Goal: Task Accomplishment & Management: Use online tool/utility

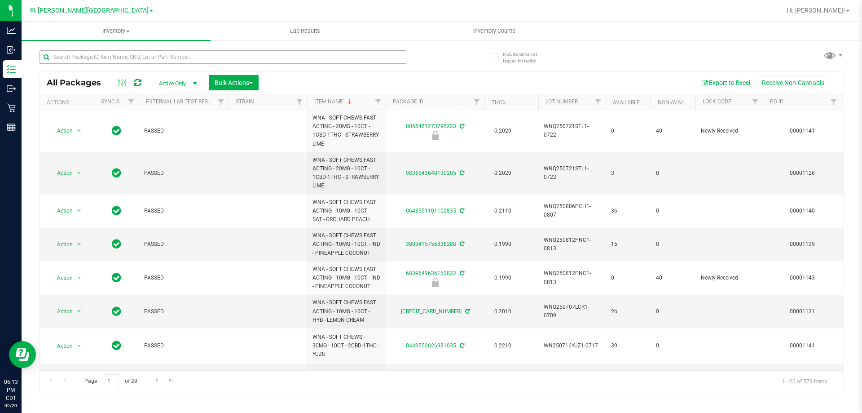
click at [145, 58] on input "text" at bounding box center [223, 56] width 367 height 13
type input "6035"
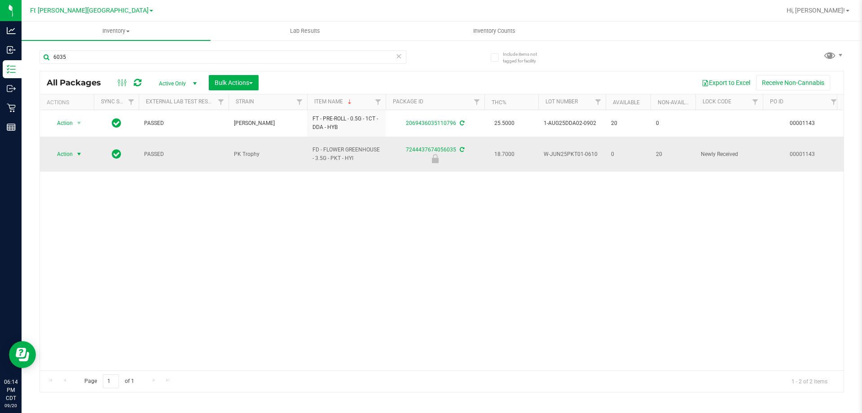
click at [60, 150] on span "Action" at bounding box center [61, 154] width 24 height 13
click at [85, 215] on li "Print package label" at bounding box center [77, 217] width 57 height 13
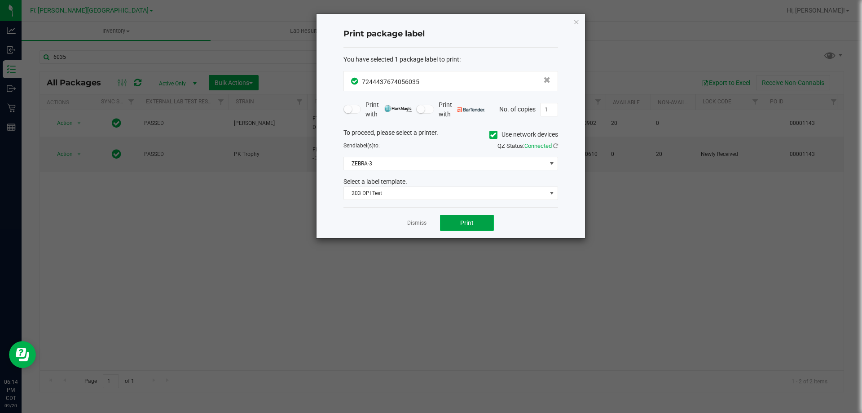
click at [470, 223] on span "Print" at bounding box center [466, 222] width 13 height 7
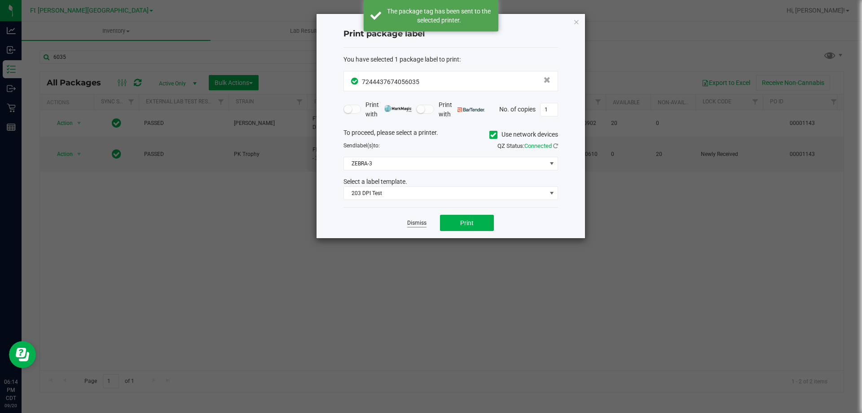
click at [418, 223] on link "Dismiss" at bounding box center [416, 223] width 19 height 8
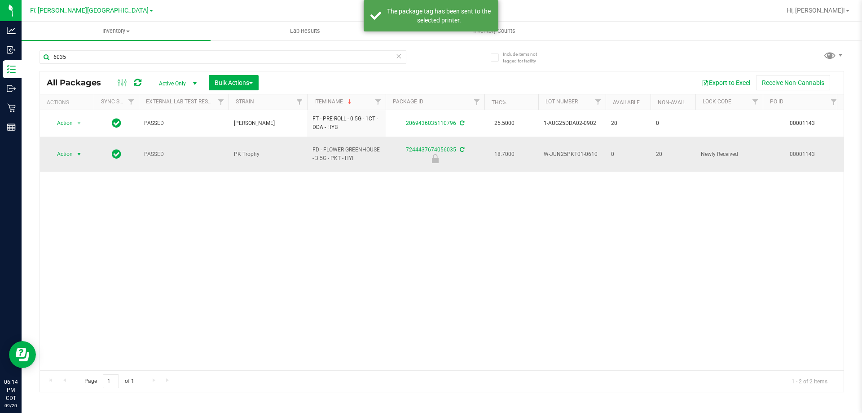
click at [65, 148] on span "Action" at bounding box center [61, 154] width 24 height 13
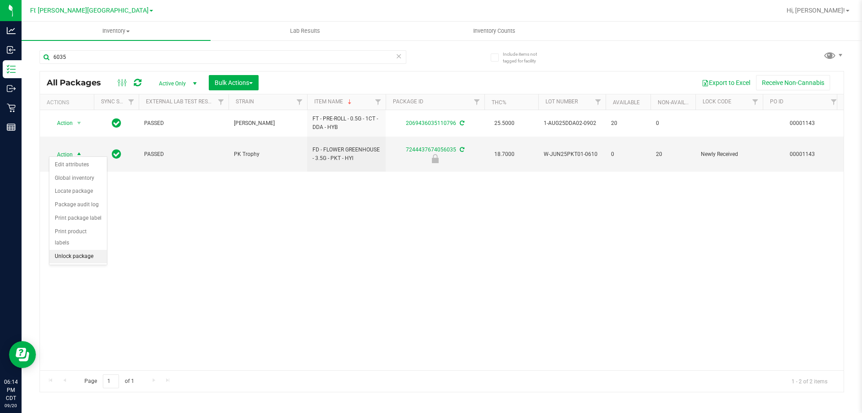
click at [88, 250] on li "Unlock package" at bounding box center [77, 256] width 57 height 13
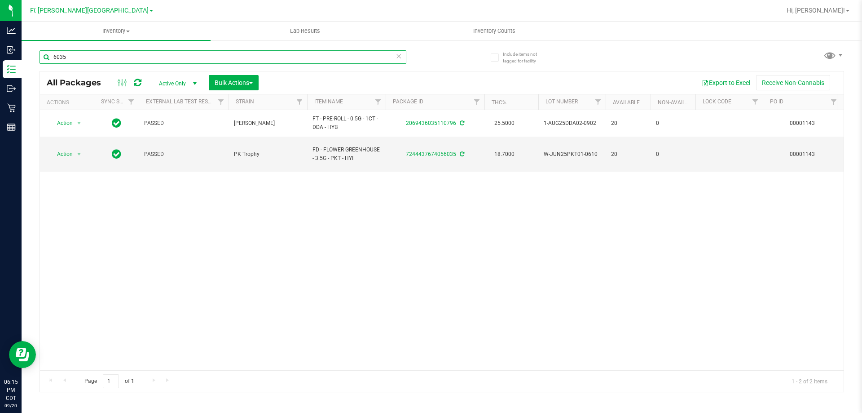
click at [113, 55] on input "6035" at bounding box center [223, 56] width 367 height 13
type input "6"
type input "5025"
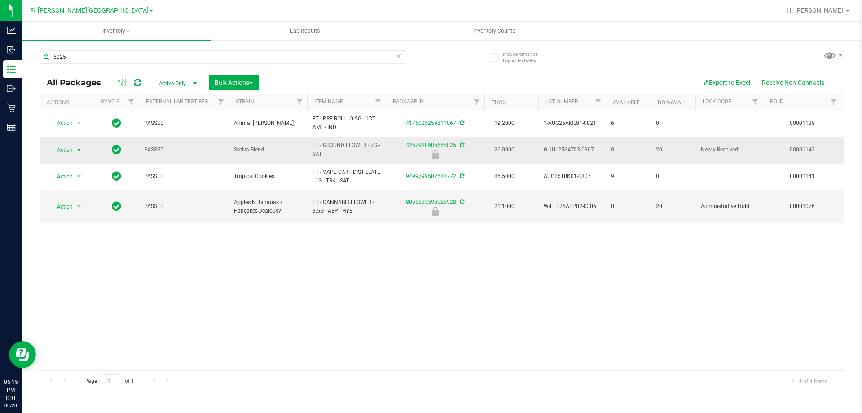
click at [67, 149] on span "Action" at bounding box center [61, 150] width 24 height 13
click at [92, 219] on li "Print package label" at bounding box center [77, 217] width 57 height 13
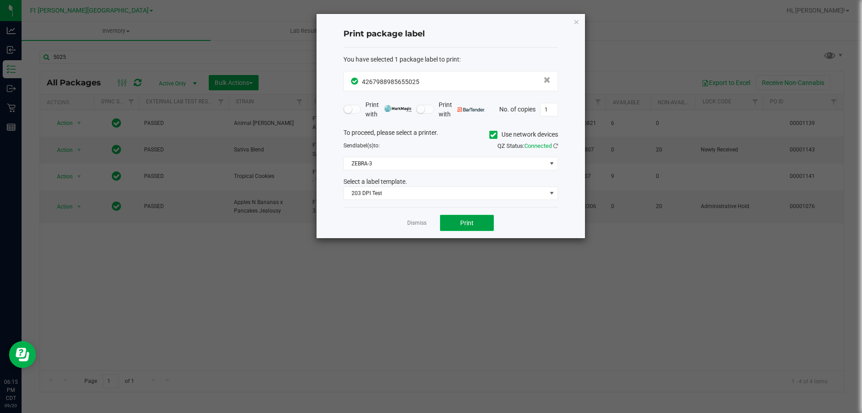
click at [468, 222] on span "Print" at bounding box center [466, 222] width 13 height 7
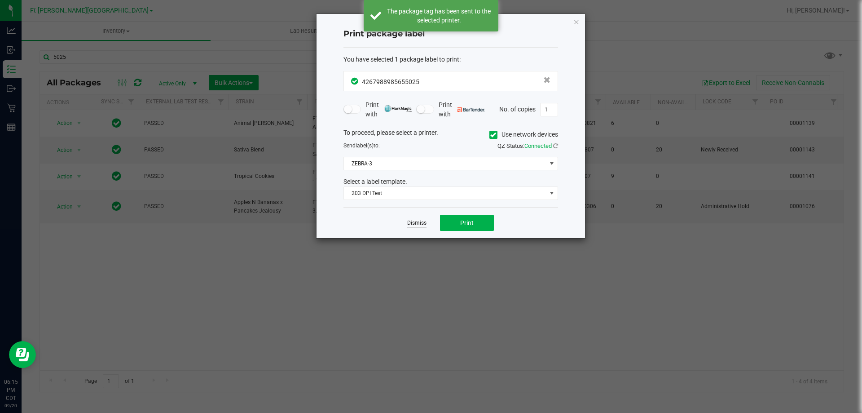
click at [421, 223] on link "Dismiss" at bounding box center [416, 223] width 19 height 8
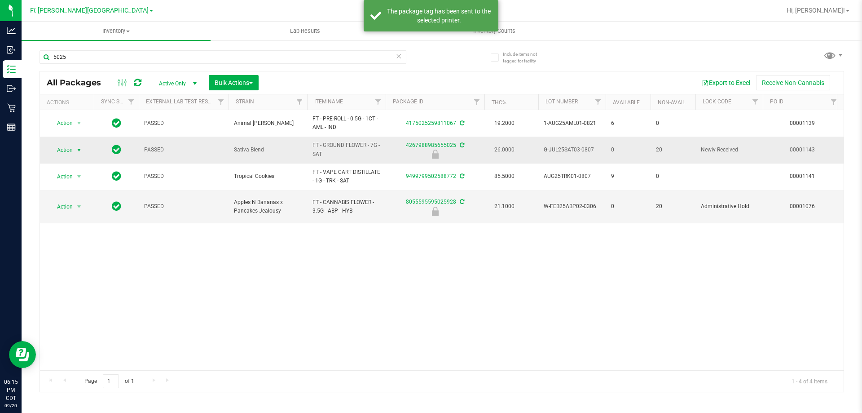
click at [69, 150] on span "Action" at bounding box center [61, 150] width 24 height 13
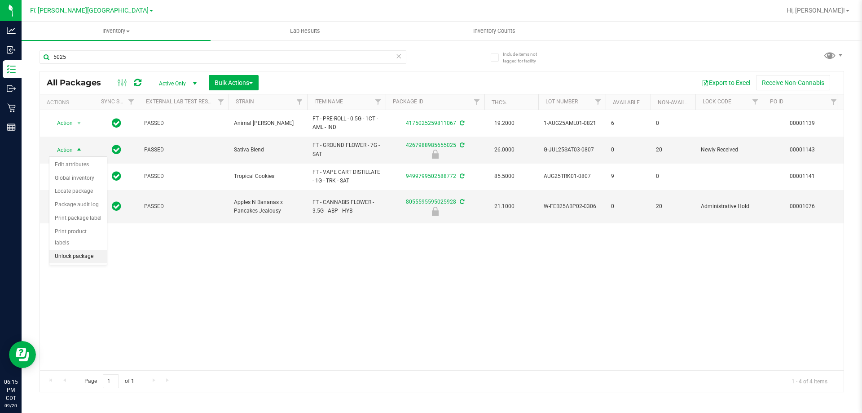
click at [96, 250] on li "Unlock package" at bounding box center [77, 256] width 57 height 13
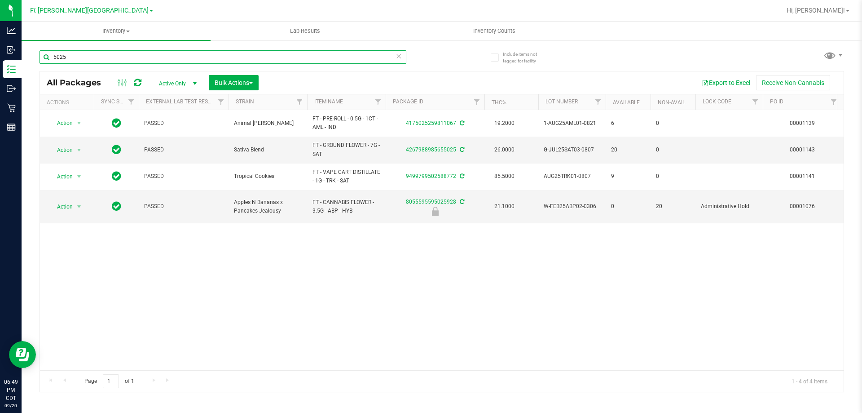
click at [92, 57] on input "5025" at bounding box center [223, 56] width 367 height 13
type input "5"
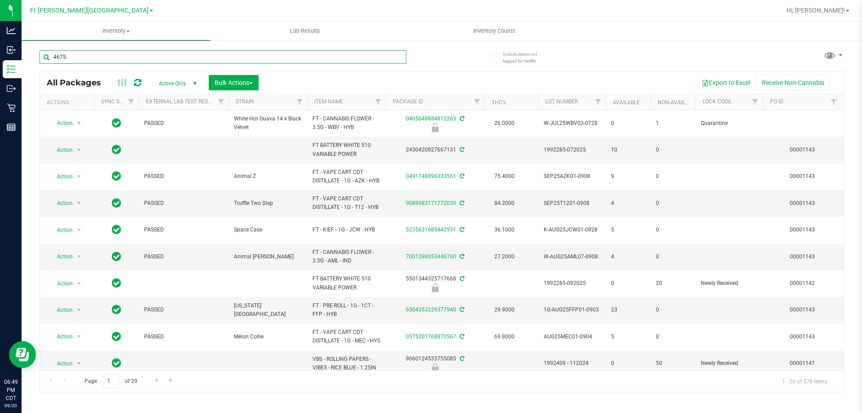
type input "4675"
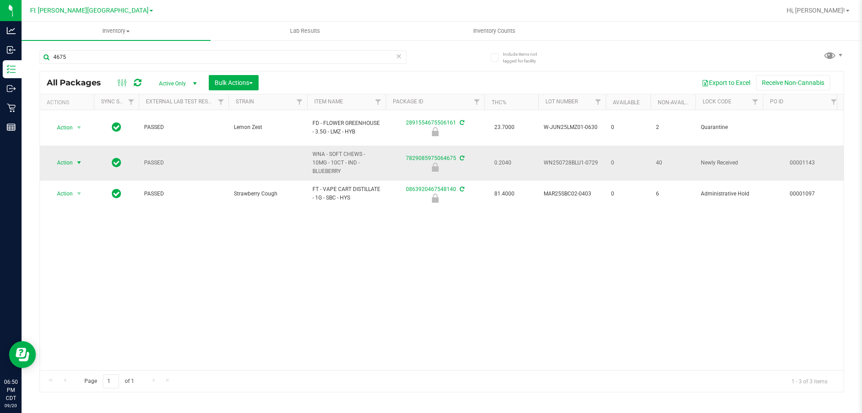
click at [76, 159] on span "select" at bounding box center [78, 162] width 7 height 7
click at [96, 223] on li "Print package label" at bounding box center [77, 222] width 57 height 13
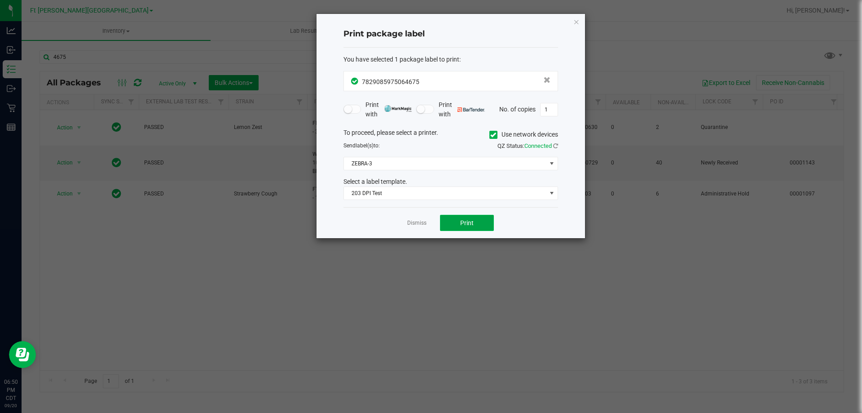
click at [457, 226] on button "Print" at bounding box center [467, 223] width 54 height 16
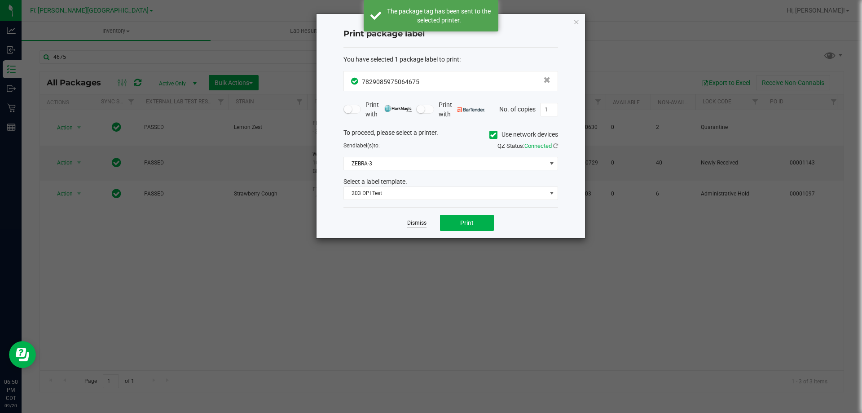
click at [420, 223] on link "Dismiss" at bounding box center [416, 223] width 19 height 8
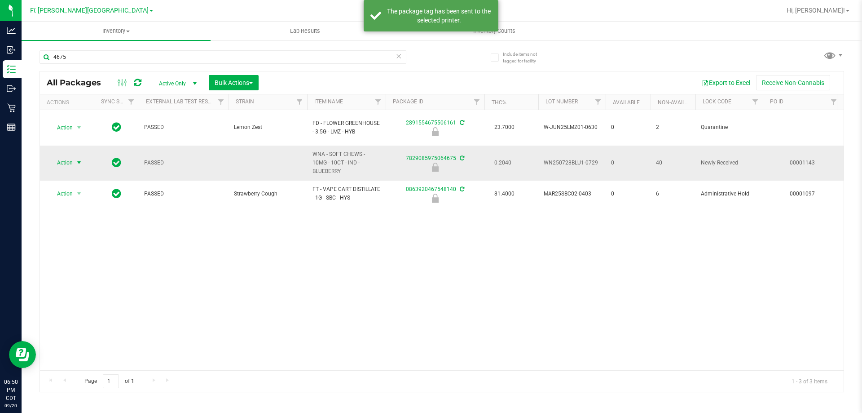
click at [64, 156] on span "Action" at bounding box center [61, 162] width 24 height 13
click at [88, 254] on li "Unlock package" at bounding box center [77, 260] width 57 height 13
